Goal: Task Accomplishment & Management: Use online tool/utility

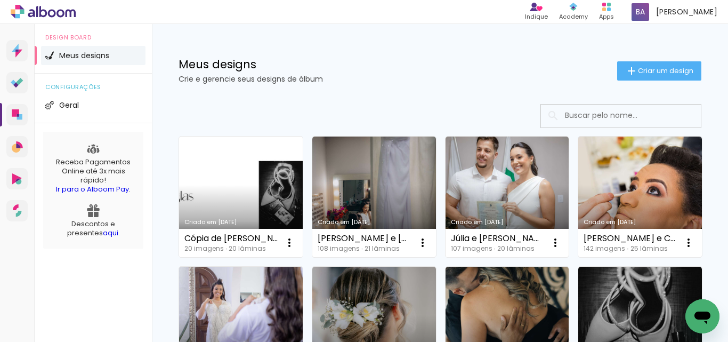
click at [238, 208] on link "Criado em [DATE]" at bounding box center [241, 197] width 124 height 121
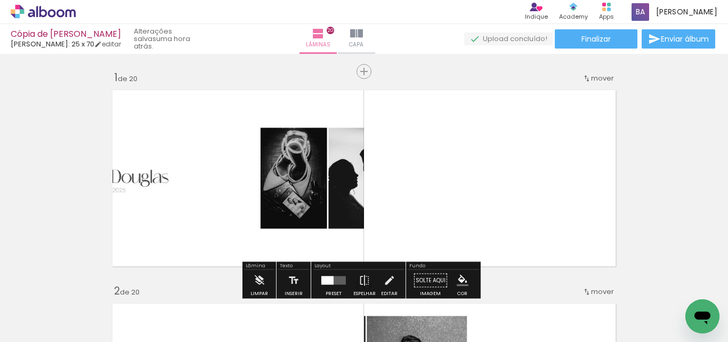
scroll to position [89, 0]
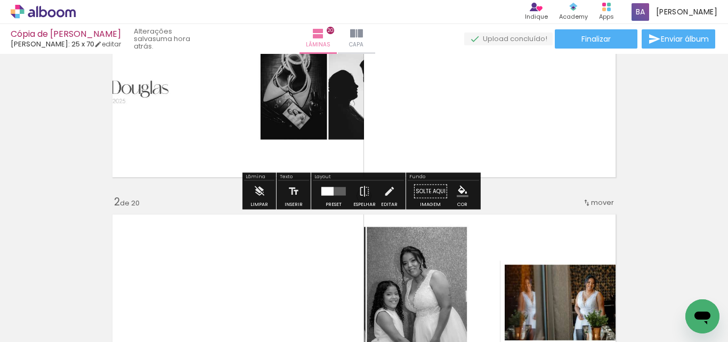
click at [322, 191] on div at bounding box center [328, 191] width 12 height 9
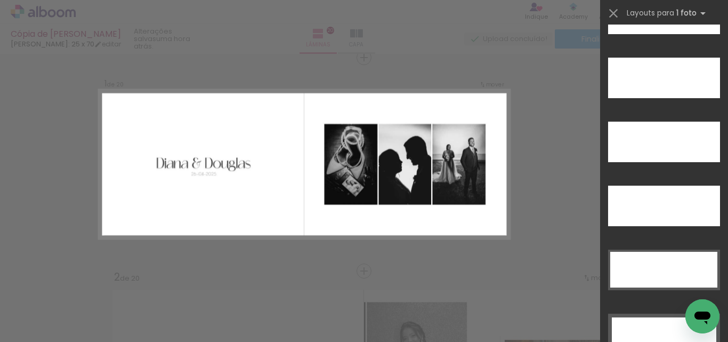
scroll to position [2933, 0]
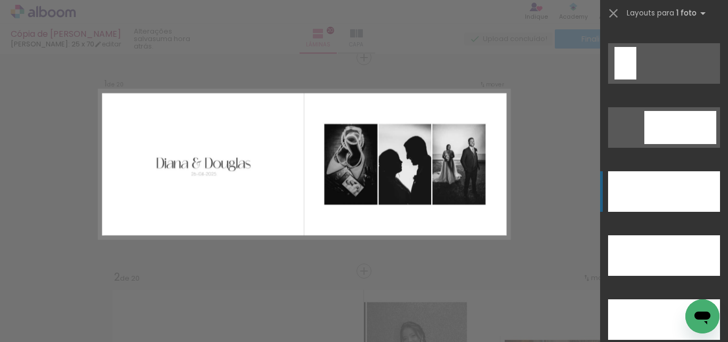
click at [654, 235] on div at bounding box center [664, 255] width 112 height 41
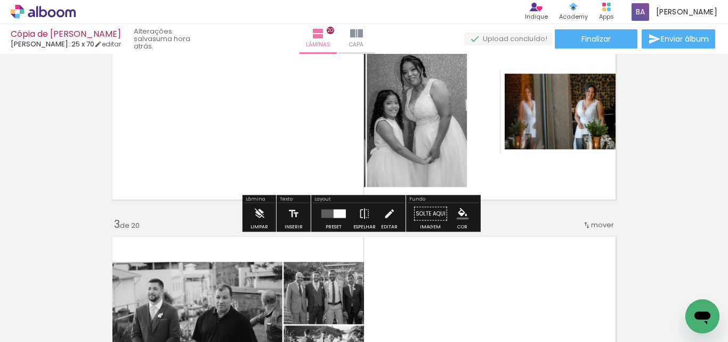
scroll to position [281, 0]
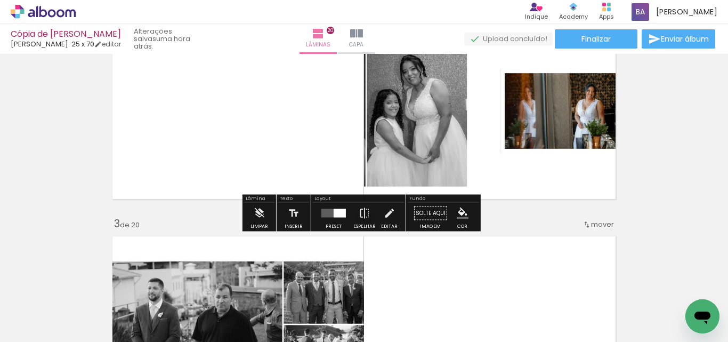
drag, startPoint x: 338, startPoint y: 209, endPoint x: 718, endPoint y: 87, distance: 399.4
click at [338, 209] on div at bounding box center [340, 213] width 12 height 9
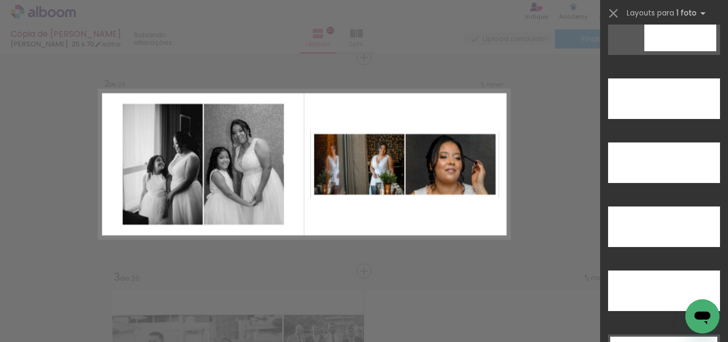
scroll to position [3022, 0]
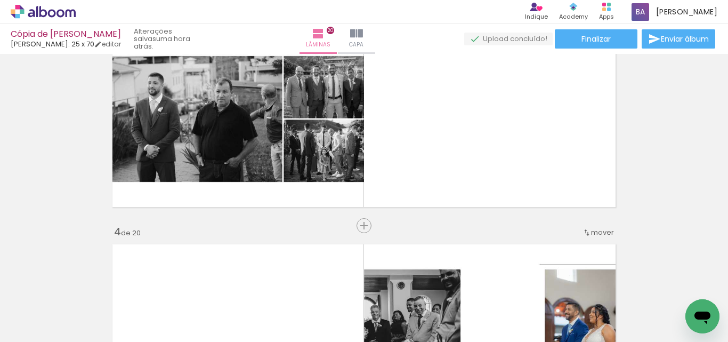
scroll to position [494, 0]
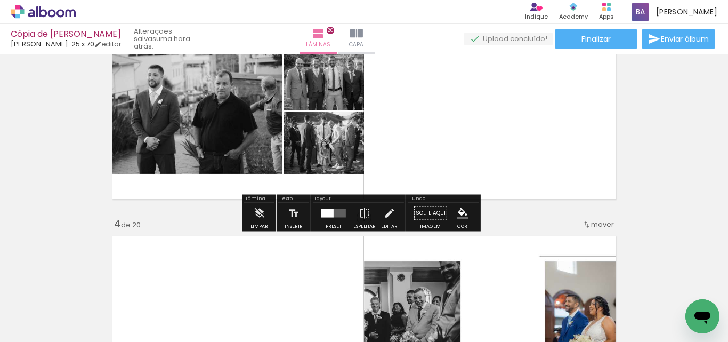
click at [323, 214] on div at bounding box center [328, 213] width 12 height 9
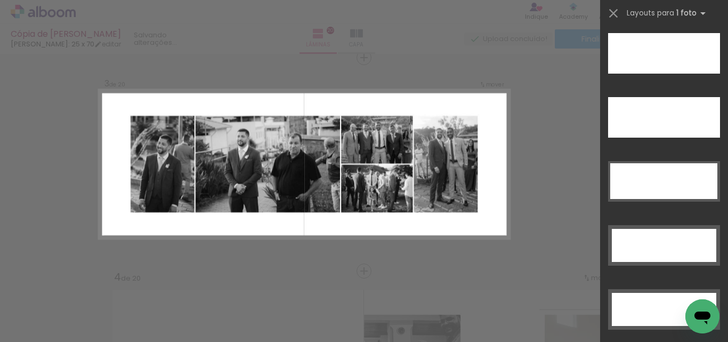
scroll to position [3111, 0]
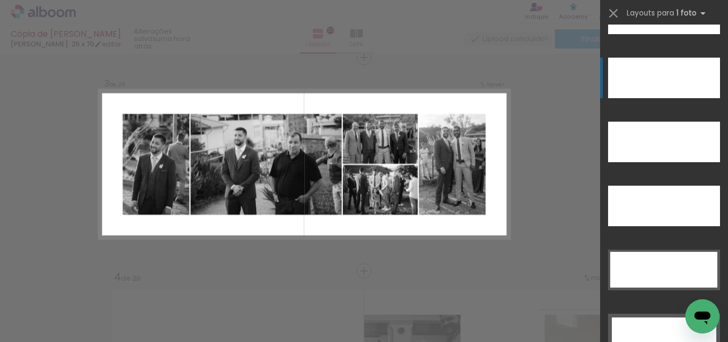
click at [656, 81] on div at bounding box center [664, 78] width 112 height 41
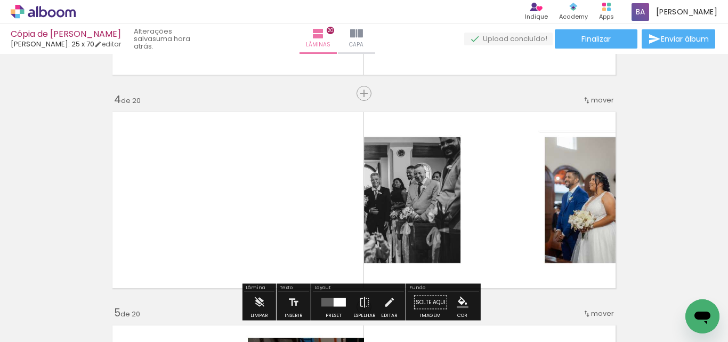
scroll to position [707, 0]
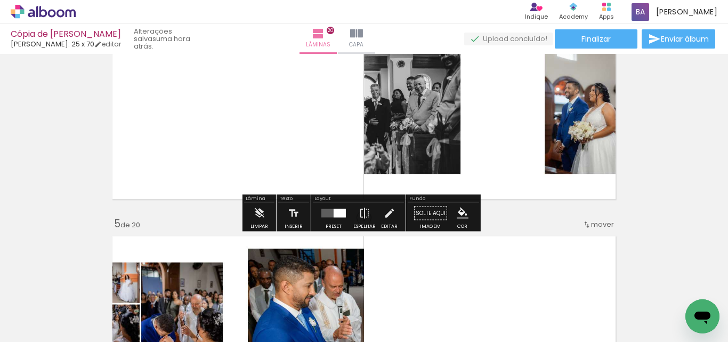
click at [335, 213] on div at bounding box center [340, 213] width 12 height 9
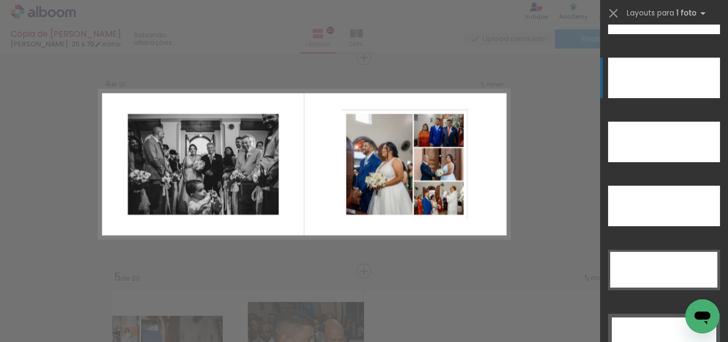
scroll to position [2933, 0]
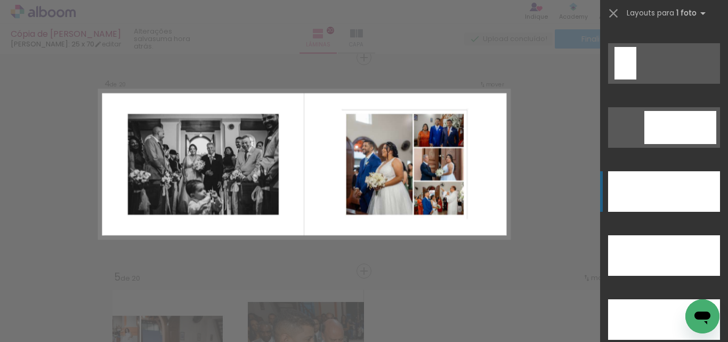
click at [661, 235] on div at bounding box center [664, 255] width 112 height 41
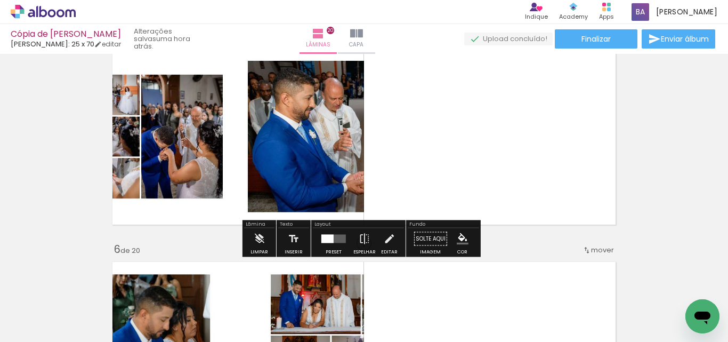
scroll to position [920, 0]
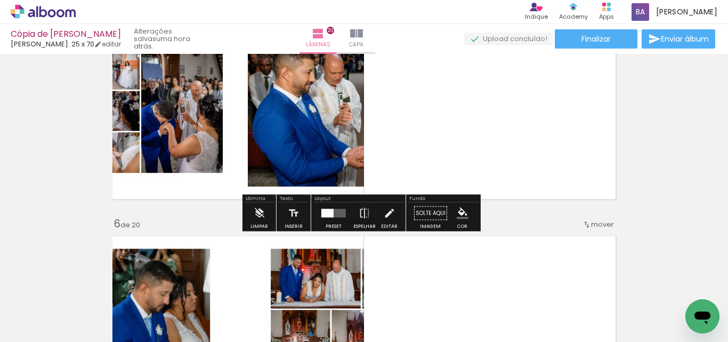
drag, startPoint x: 332, startPoint y: 212, endPoint x: 666, endPoint y: 130, distance: 343.8
click at [332, 211] on quentale-layouter at bounding box center [334, 213] width 25 height 9
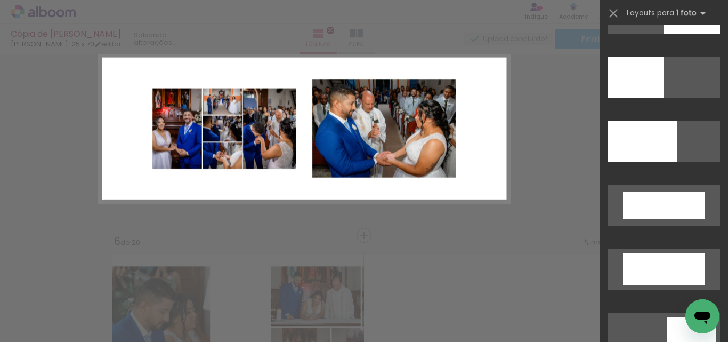
scroll to position [0, 0]
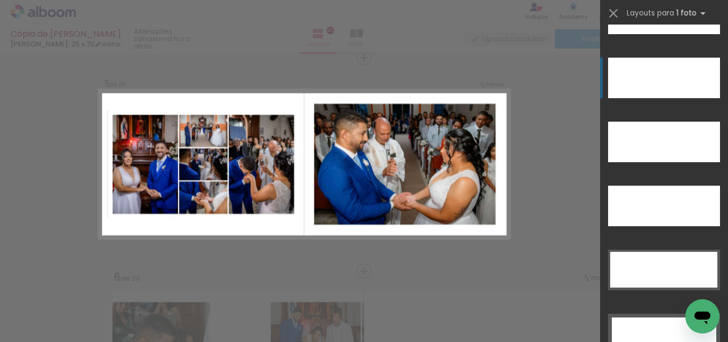
click at [651, 87] on div at bounding box center [664, 78] width 112 height 41
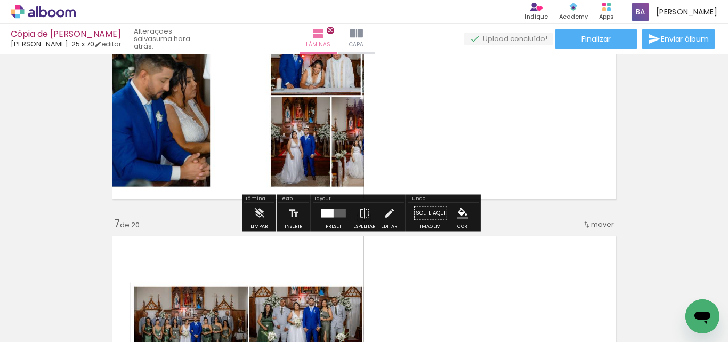
click at [327, 215] on div at bounding box center [328, 213] width 12 height 9
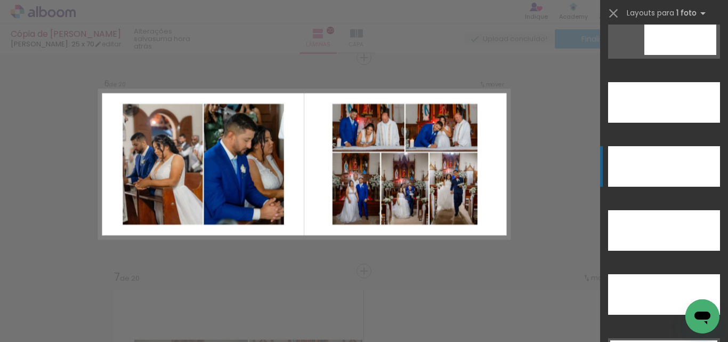
click at [670, 162] on div at bounding box center [664, 166] width 112 height 41
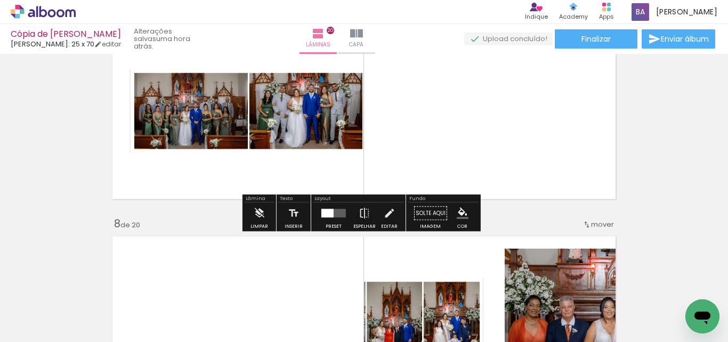
click at [331, 210] on div at bounding box center [328, 213] width 12 height 9
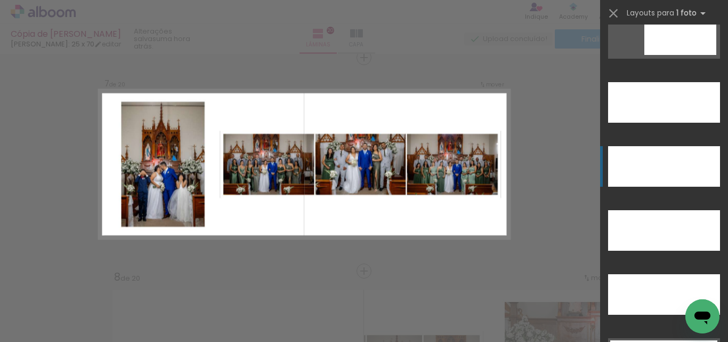
click at [651, 274] on div at bounding box center [664, 294] width 112 height 41
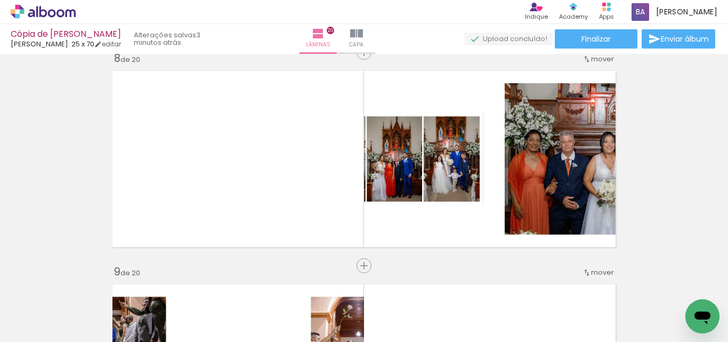
scroll to position [1560, 0]
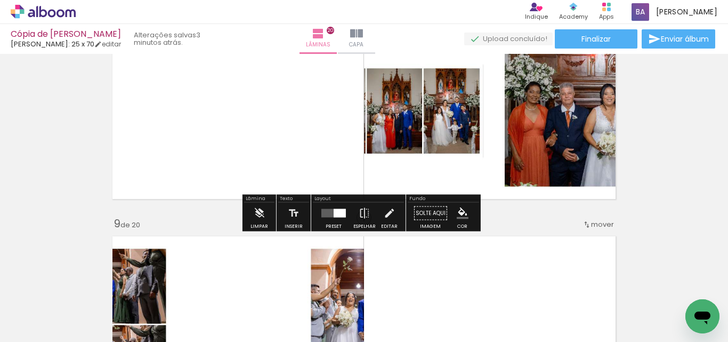
click at [336, 213] on div at bounding box center [340, 213] width 12 height 9
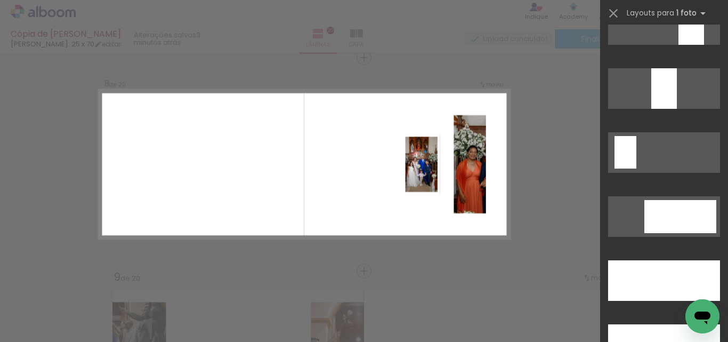
scroll to position [2933, 0]
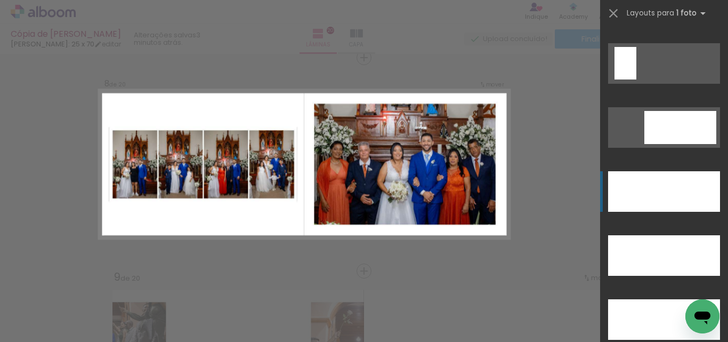
click at [652, 235] on div at bounding box center [664, 255] width 112 height 41
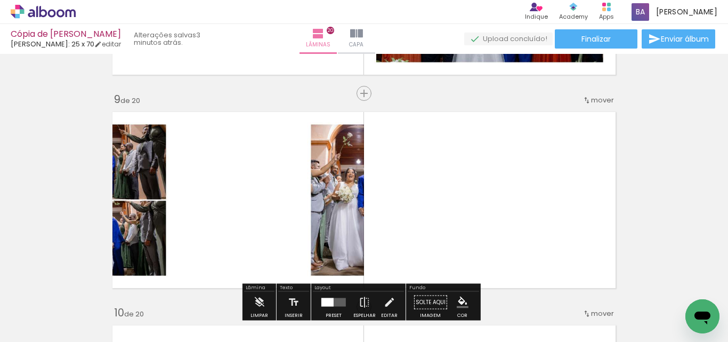
scroll to position [1774, 0]
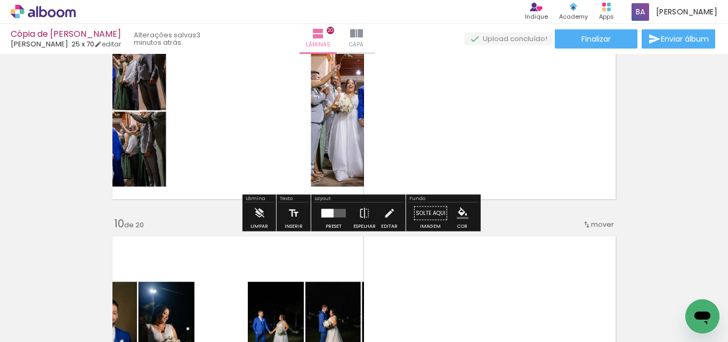
click at [339, 215] on quentale-layouter at bounding box center [334, 213] width 25 height 9
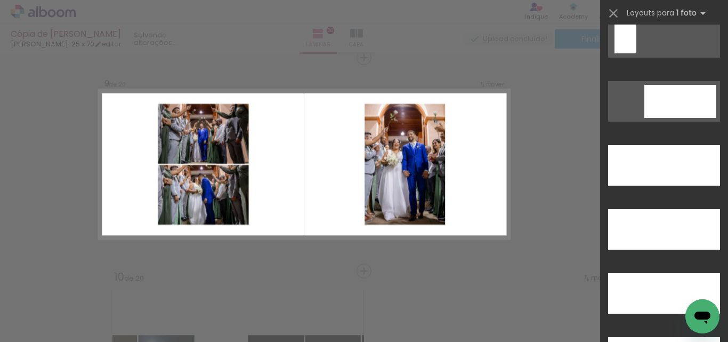
scroll to position [2933, 0]
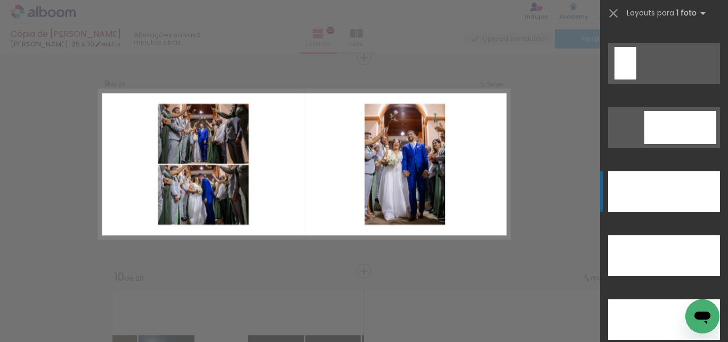
click at [639, 299] on div at bounding box center [664, 319] width 112 height 41
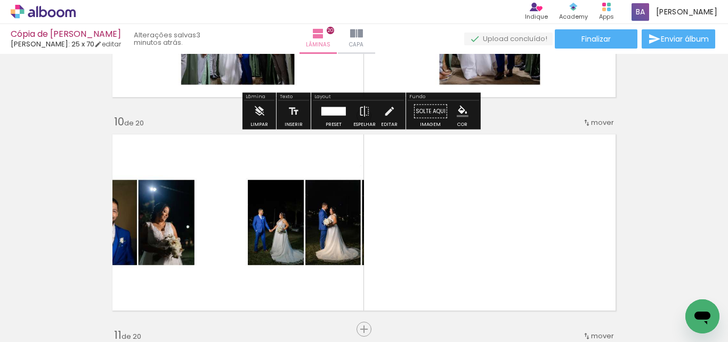
scroll to position [1987, 0]
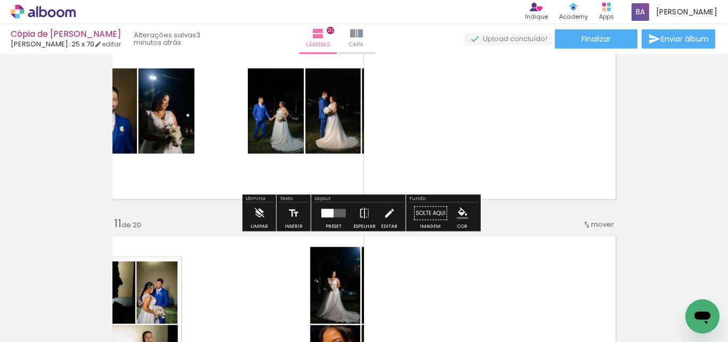
click at [335, 213] on quentale-layouter at bounding box center [334, 213] width 25 height 9
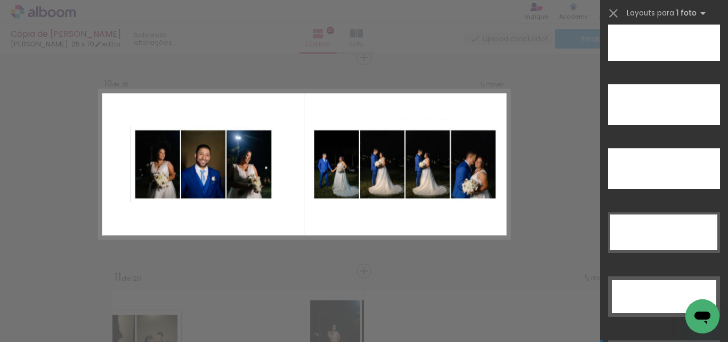
scroll to position [3111, 0]
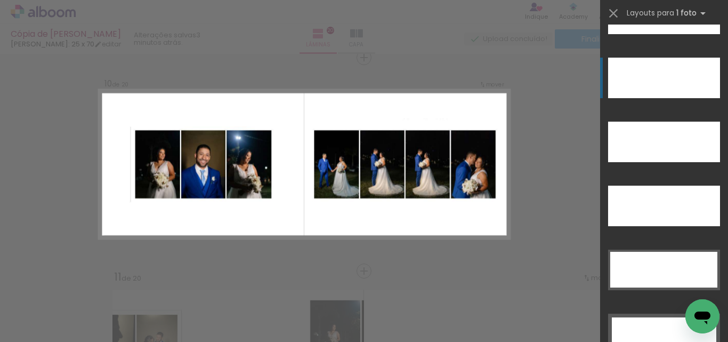
click at [649, 81] on div at bounding box center [664, 78] width 112 height 41
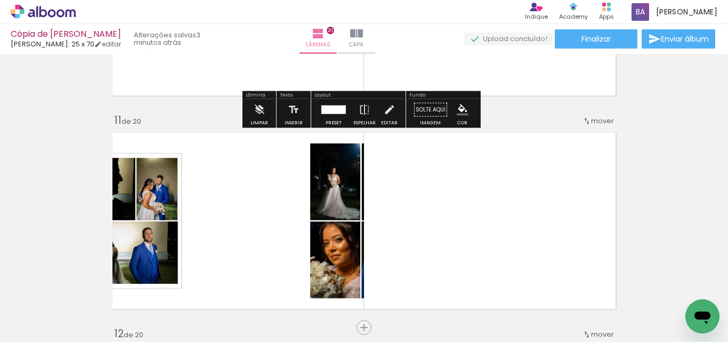
scroll to position [2200, 0]
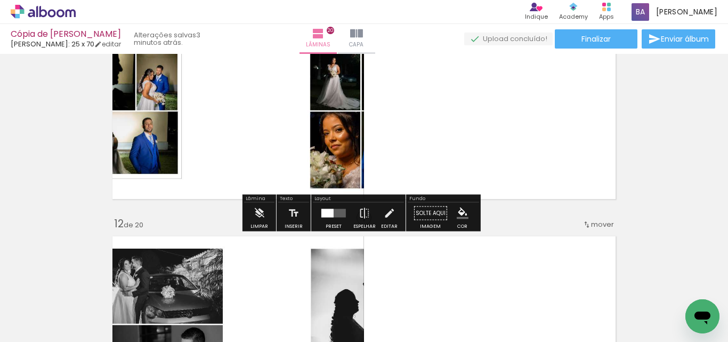
click at [332, 209] on quentale-layouter at bounding box center [334, 213] width 25 height 9
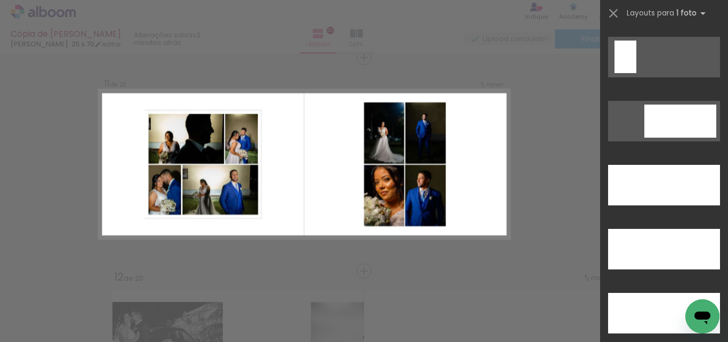
scroll to position [2933, 0]
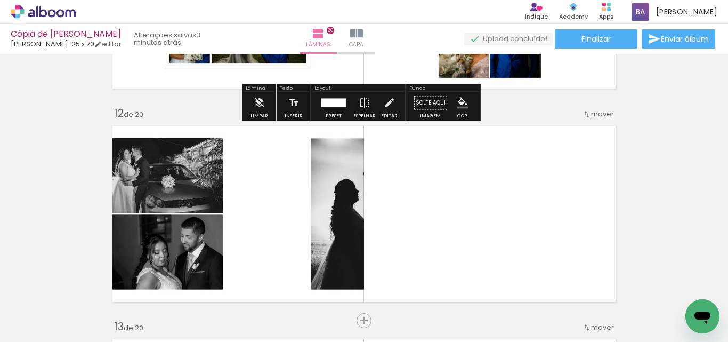
scroll to position [2414, 0]
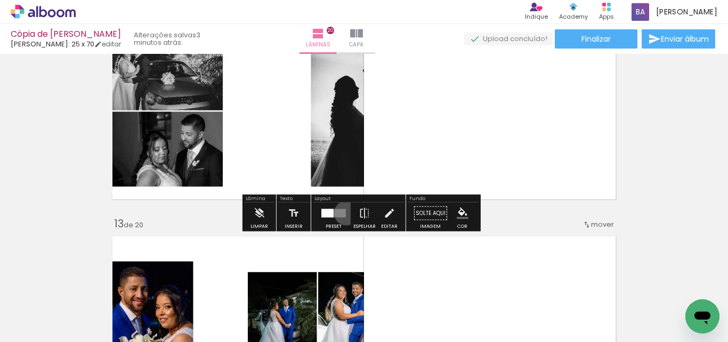
click at [343, 213] on div at bounding box center [333, 213] width 29 height 21
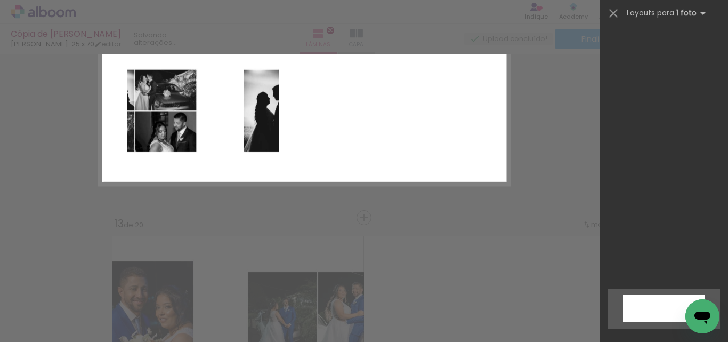
scroll to position [533, 0]
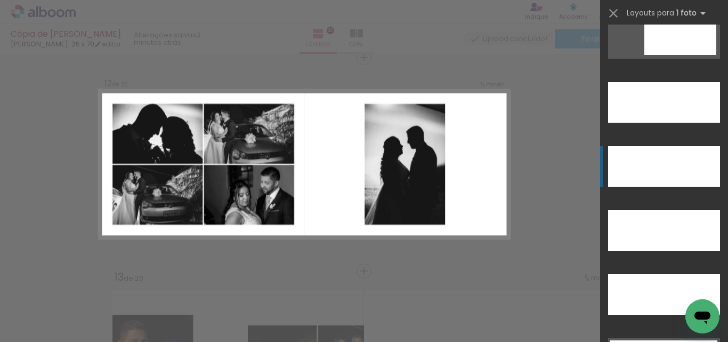
click at [653, 210] on div at bounding box center [664, 230] width 112 height 41
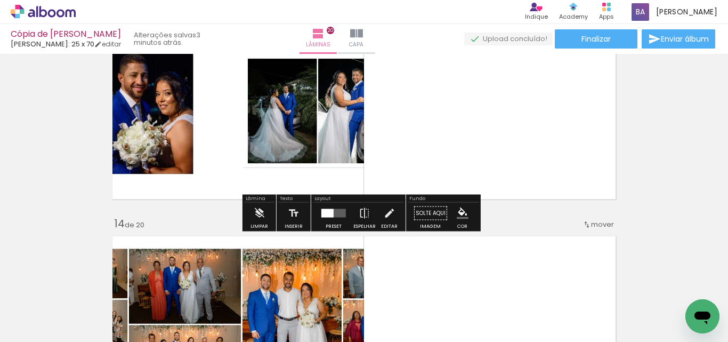
click at [332, 213] on quentale-layouter at bounding box center [334, 213] width 25 height 9
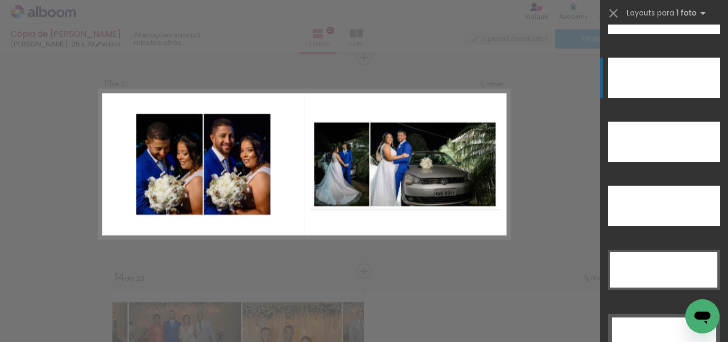
click at [660, 122] on div at bounding box center [664, 142] width 112 height 41
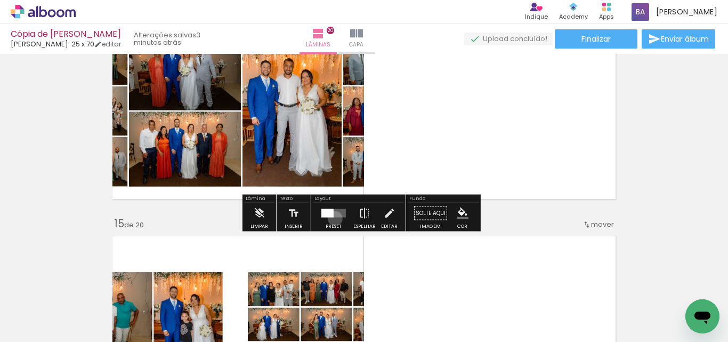
click at [333, 218] on div at bounding box center [333, 213] width 29 height 21
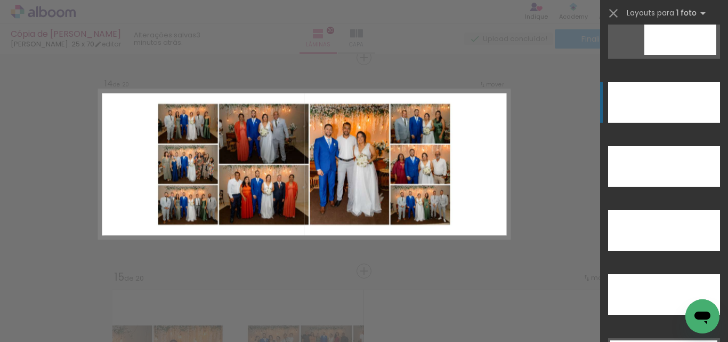
click at [646, 146] on div at bounding box center [664, 166] width 112 height 41
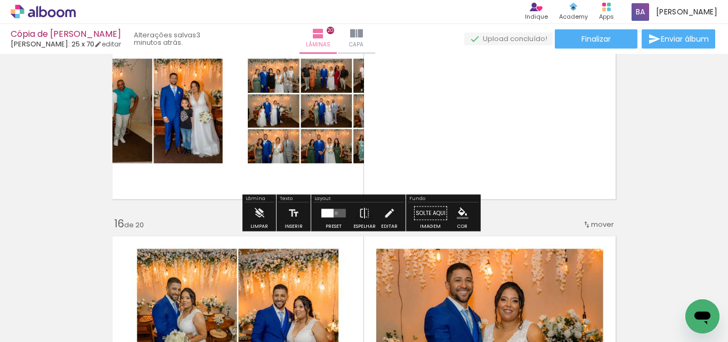
click at [334, 213] on quentale-layouter at bounding box center [334, 213] width 25 height 9
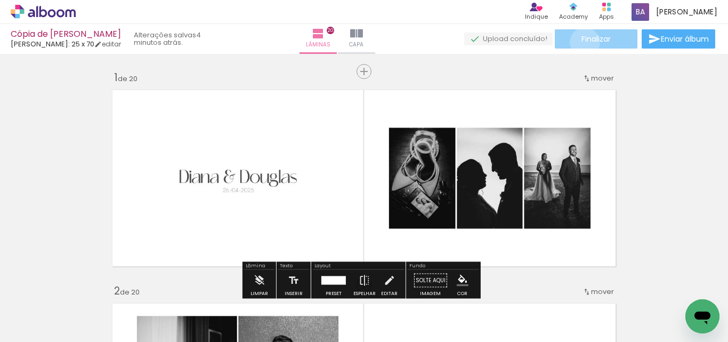
click at [582, 42] on span "Finalizar" at bounding box center [596, 38] width 29 height 7
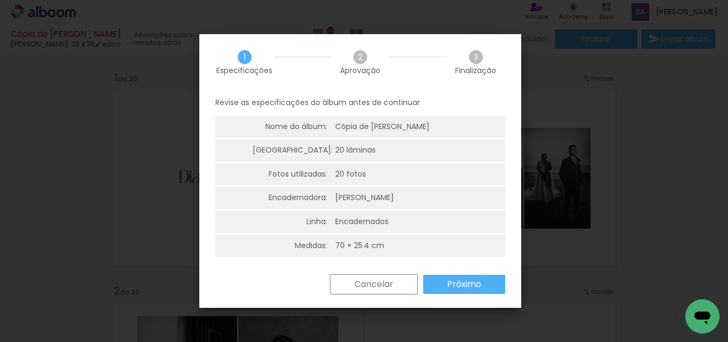
click at [0, 0] on slot "Próximo" at bounding box center [0, 0] width 0 height 0
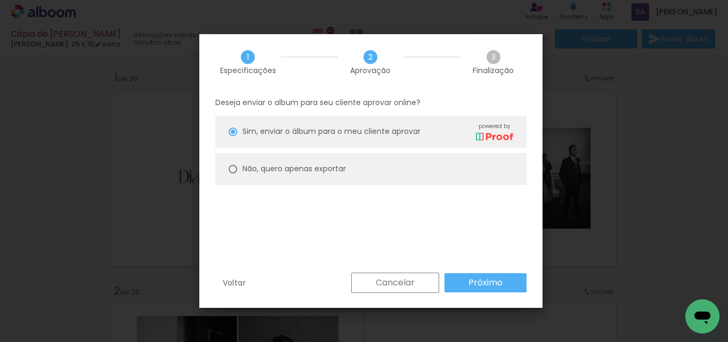
click at [0, 0] on slot "Próximo" at bounding box center [0, 0] width 0 height 0
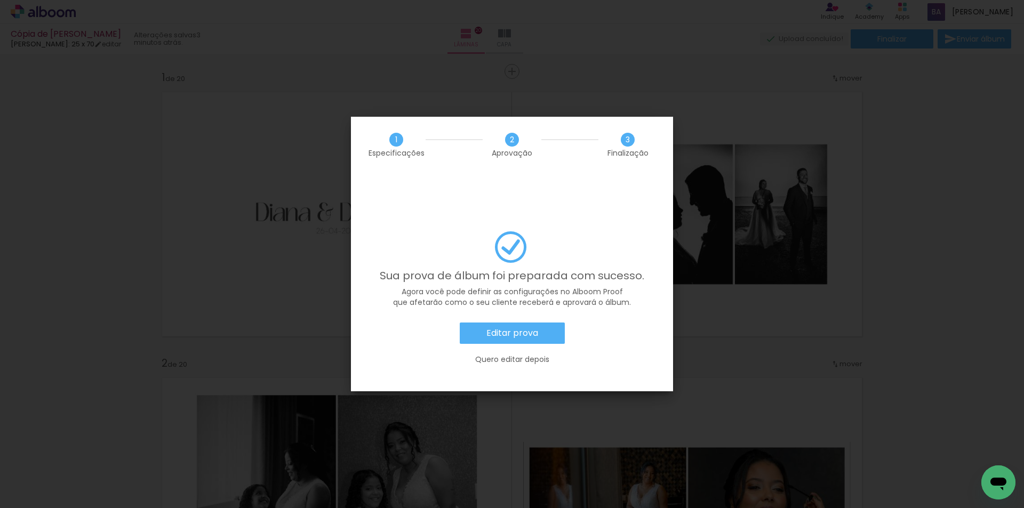
click at [539, 323] on paper-button "Editar prova" at bounding box center [512, 333] width 105 height 21
